Goal: Task Accomplishment & Management: Complete application form

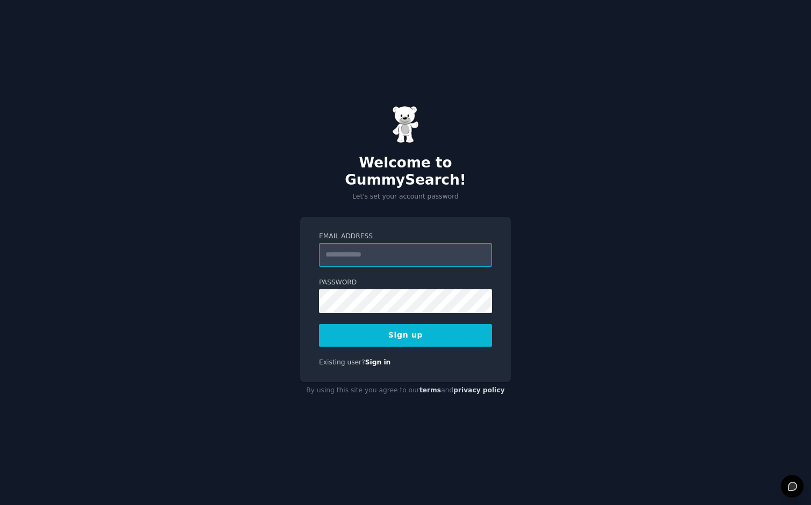
type input "**********"
click at [402, 324] on button "Sign up" at bounding box center [405, 335] width 173 height 23
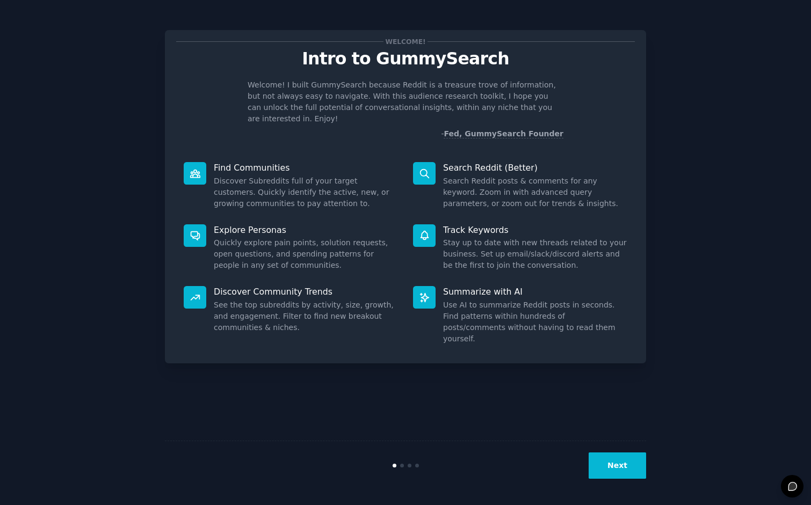
click at [424, 230] on icon at bounding box center [424, 235] width 11 height 11
click at [620, 465] on button "Next" at bounding box center [617, 466] width 57 height 26
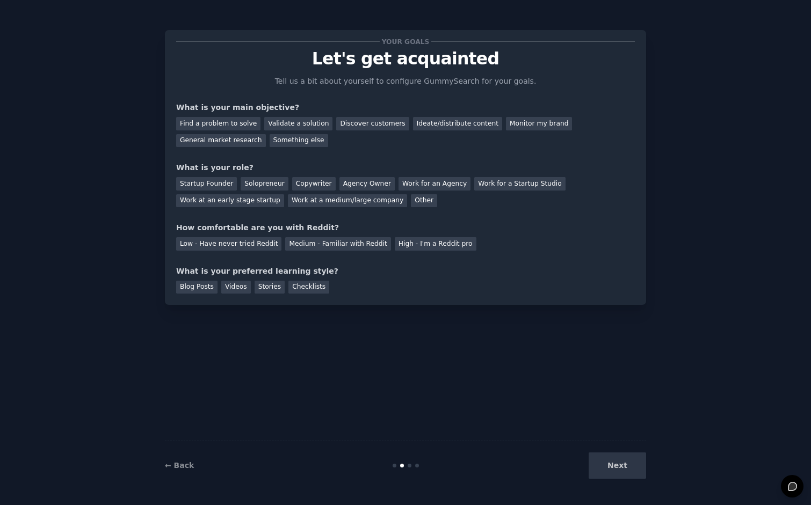
click at [620, 465] on div "Next" at bounding box center [565, 466] width 161 height 26
click at [622, 463] on div "Next" at bounding box center [565, 466] width 161 height 26
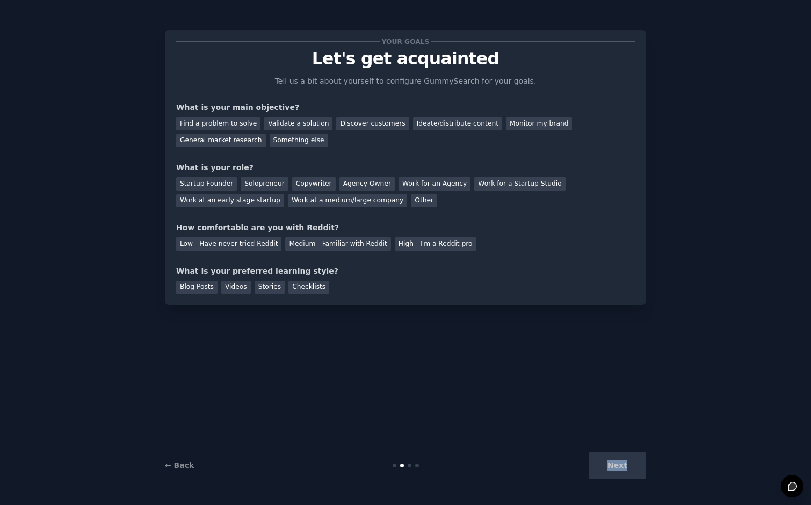
click at [622, 463] on div "Next" at bounding box center [565, 466] width 161 height 26
click at [207, 123] on div "Find a problem to solve" at bounding box center [218, 123] width 84 height 13
click at [297, 118] on div "Validate a solution" at bounding box center [298, 123] width 68 height 13
click at [239, 124] on div "Find a problem to solve" at bounding box center [218, 123] width 84 height 13
click at [311, 180] on div "Copywriter" at bounding box center [313, 183] width 43 height 13
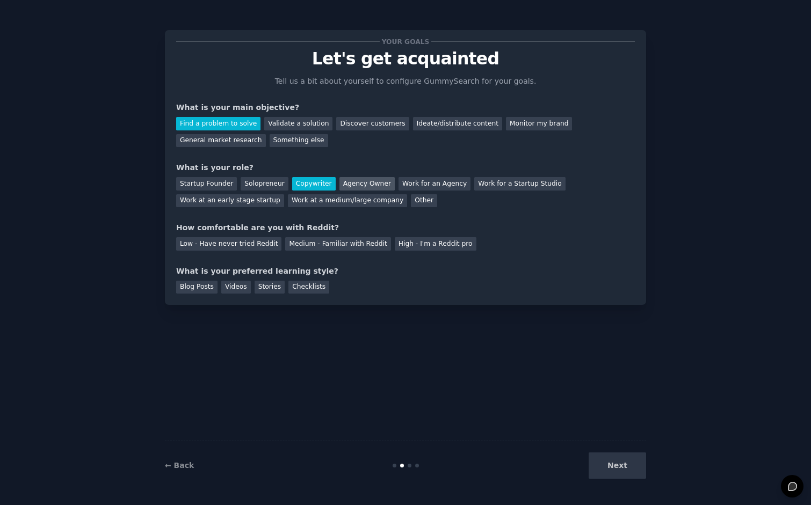
click at [368, 179] on div "Agency Owner" at bounding box center [366, 183] width 55 height 13
click at [316, 182] on div "Copywriter" at bounding box center [313, 183] width 43 height 13
click at [219, 246] on div "Low - Have never tried Reddit" at bounding box center [228, 243] width 105 height 13
click at [238, 286] on div "Videos" at bounding box center [236, 287] width 30 height 13
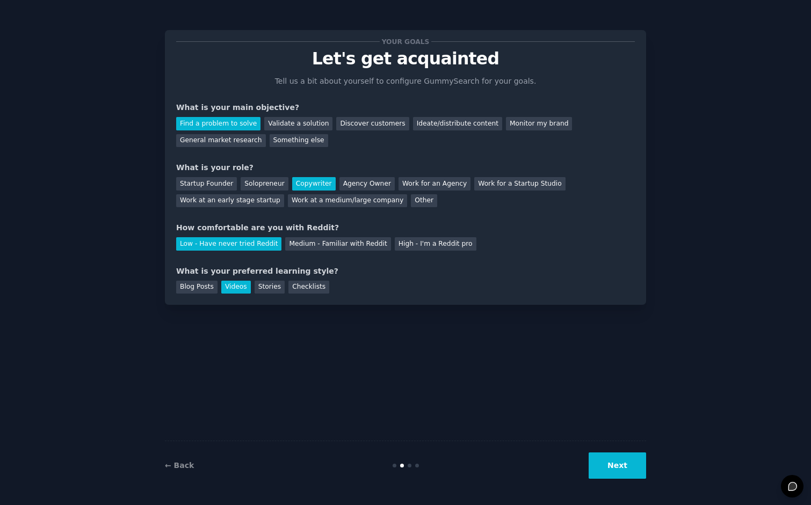
click at [619, 466] on button "Next" at bounding box center [617, 466] width 57 height 26
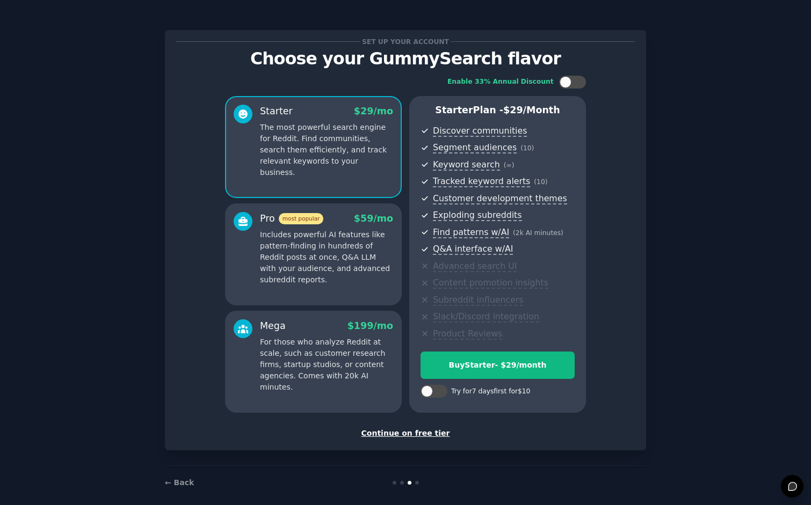
click at [415, 431] on div "Continue on free tier" at bounding box center [405, 433] width 459 height 11
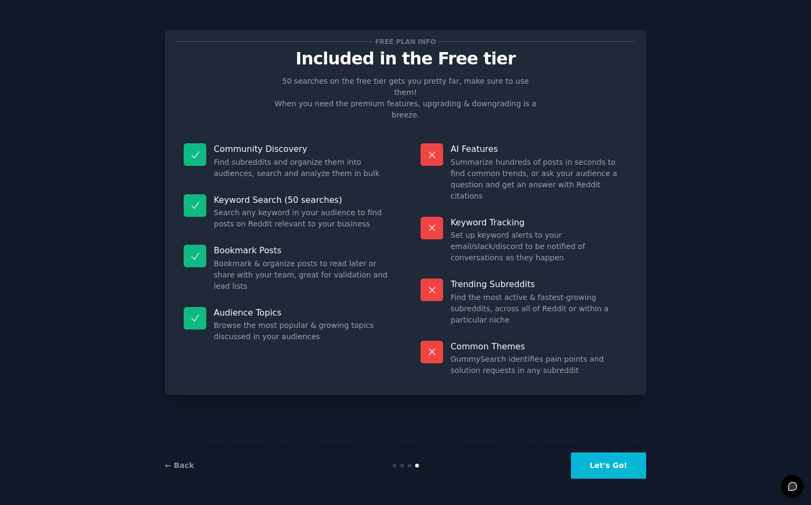
click at [612, 474] on button "Let's Go!" at bounding box center [608, 466] width 75 height 26
